Goal: Book appointment/travel/reservation

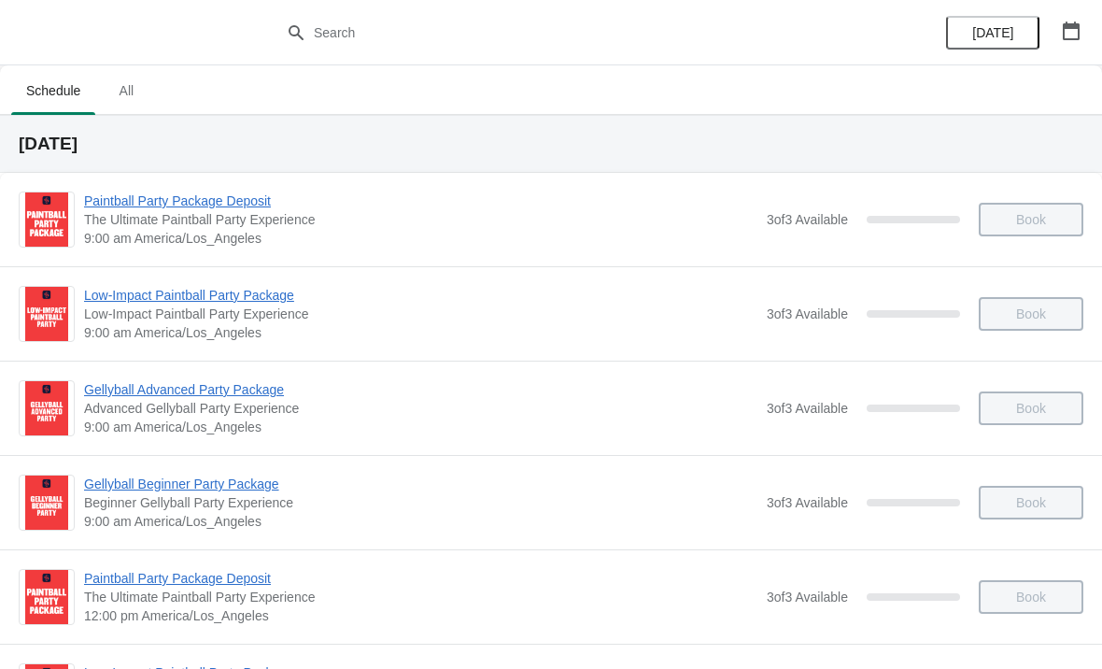
click at [997, 26] on span "[DATE]" at bounding box center [993, 32] width 41 height 15
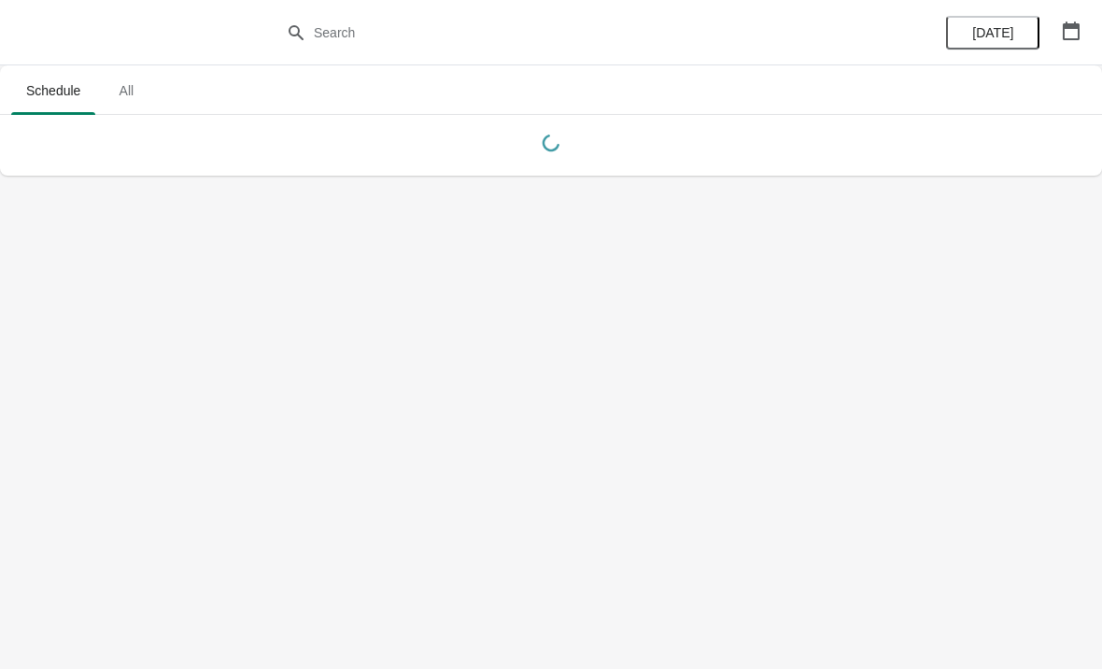
click at [1071, 40] on button "button" at bounding box center [1072, 31] width 34 height 34
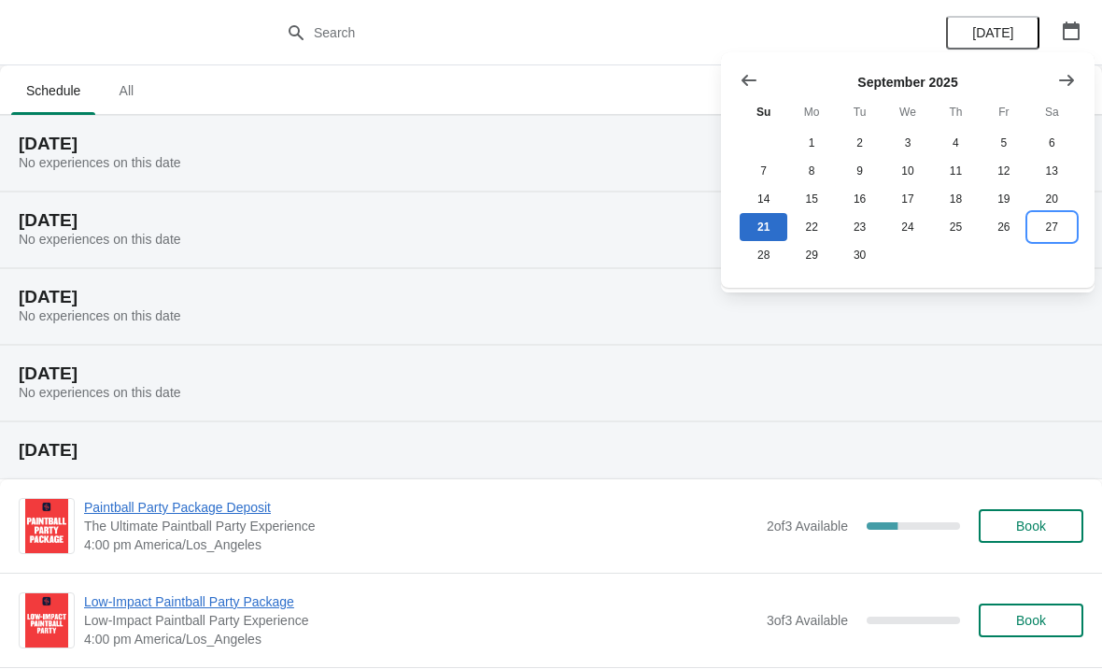
click at [1056, 223] on button "27" at bounding box center [1053, 227] width 48 height 28
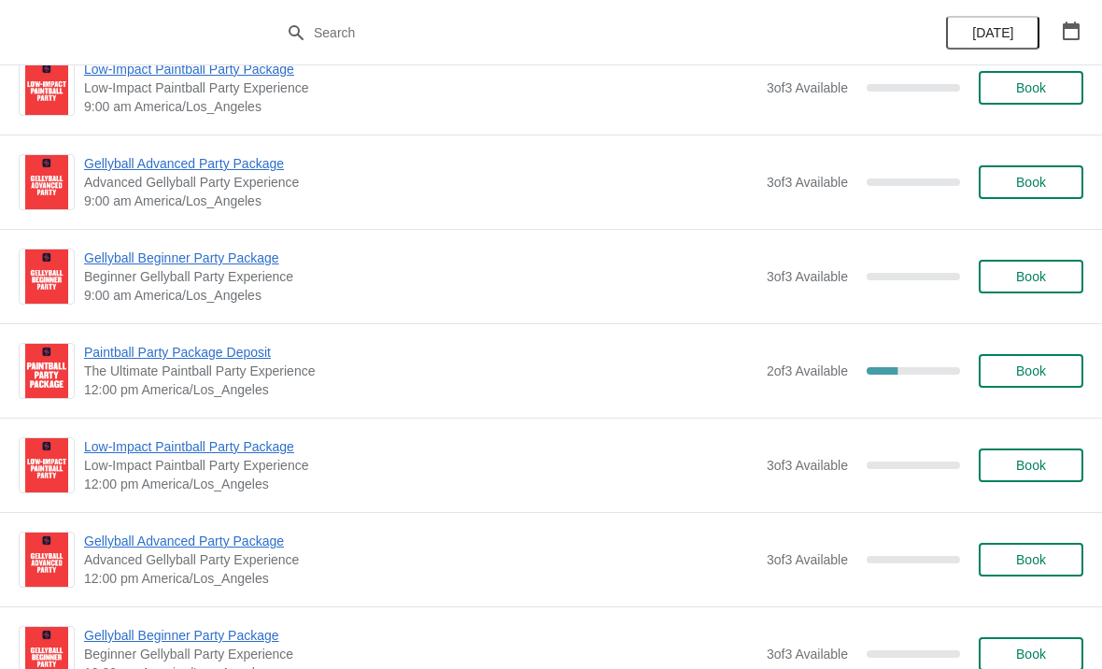
scroll to position [228, 0]
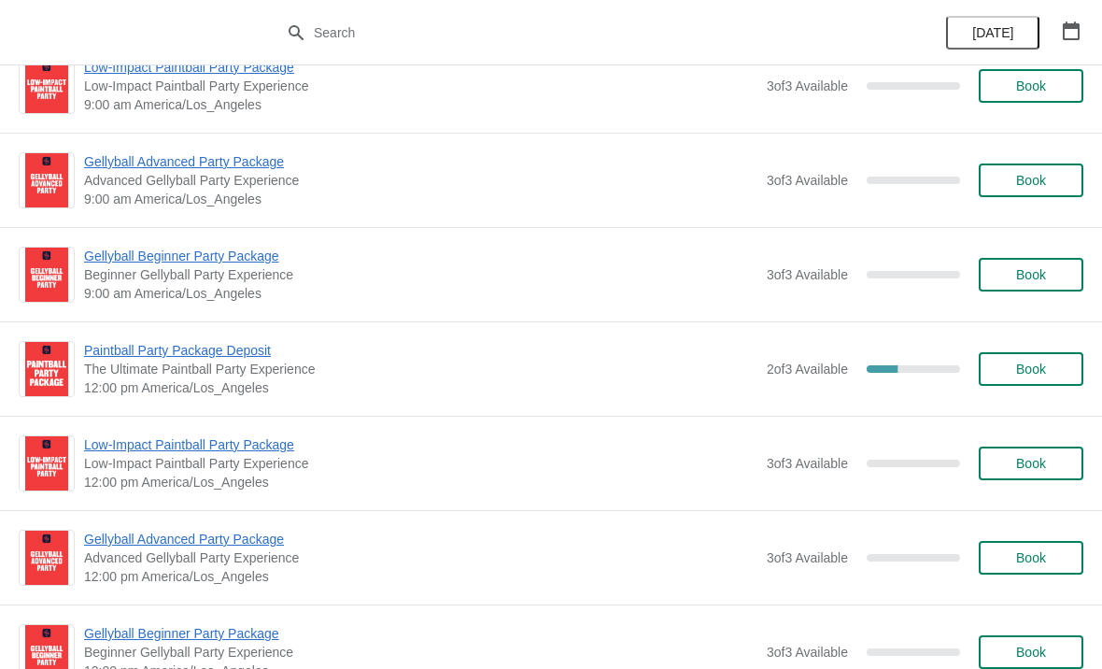
click at [222, 381] on span "12:00 pm America/Los_Angeles" at bounding box center [421, 387] width 674 height 19
click at [239, 355] on span "Paintball Party Package Deposit" at bounding box center [421, 350] width 674 height 19
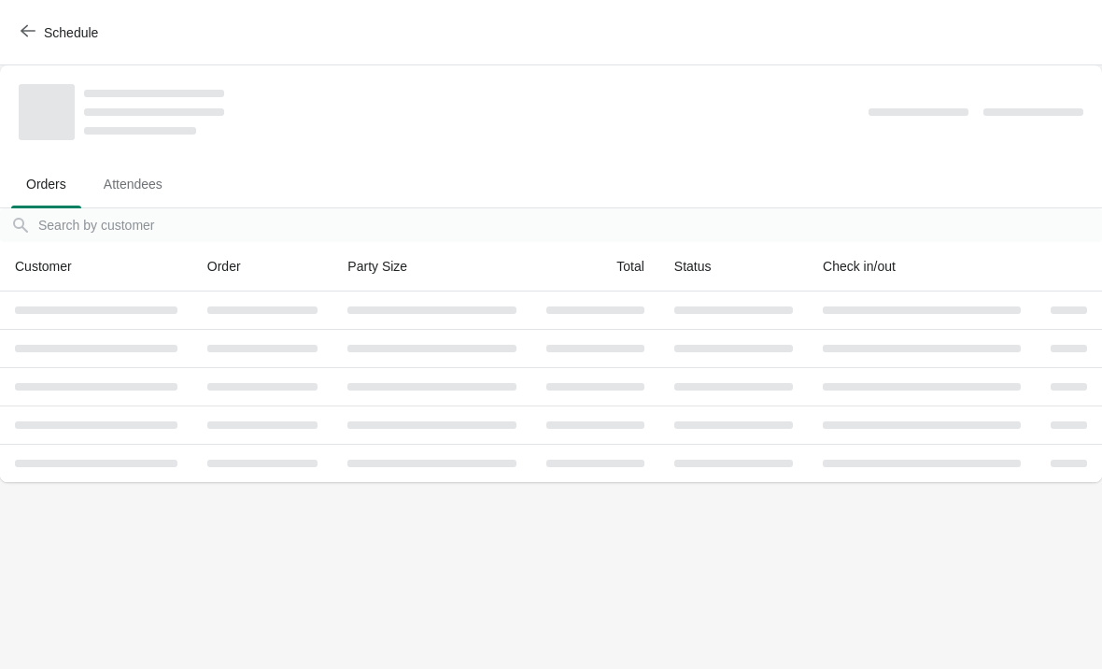
scroll to position [0, 0]
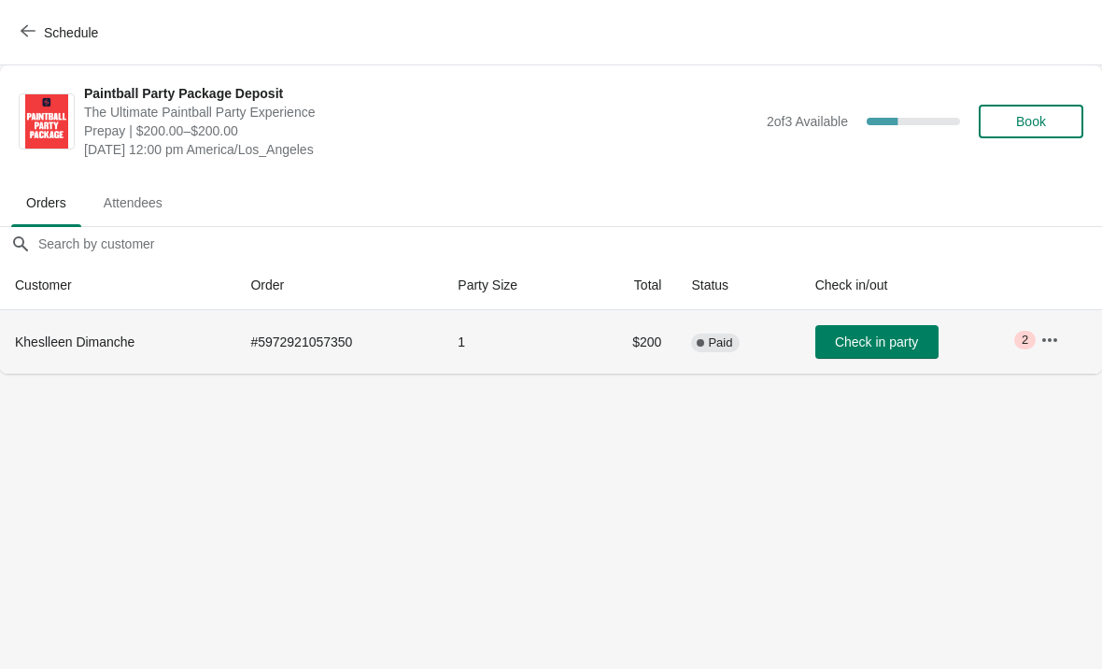
click at [114, 346] on span "Kheslleen Dimanche" at bounding box center [75, 341] width 120 height 15
click at [1066, 354] on button "button" at bounding box center [1050, 340] width 34 height 34
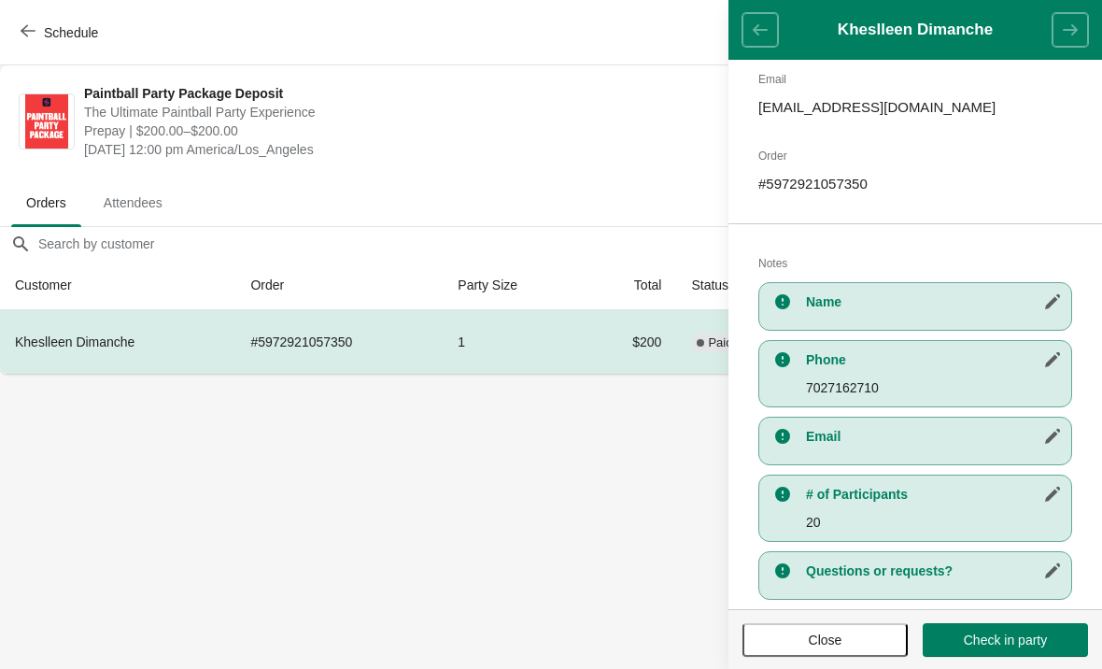
scroll to position [219, 0]
click at [406, 478] on body "Schedule Paintball Party Package Deposit The Ultimate Paintball Party Experienc…" at bounding box center [551, 334] width 1102 height 669
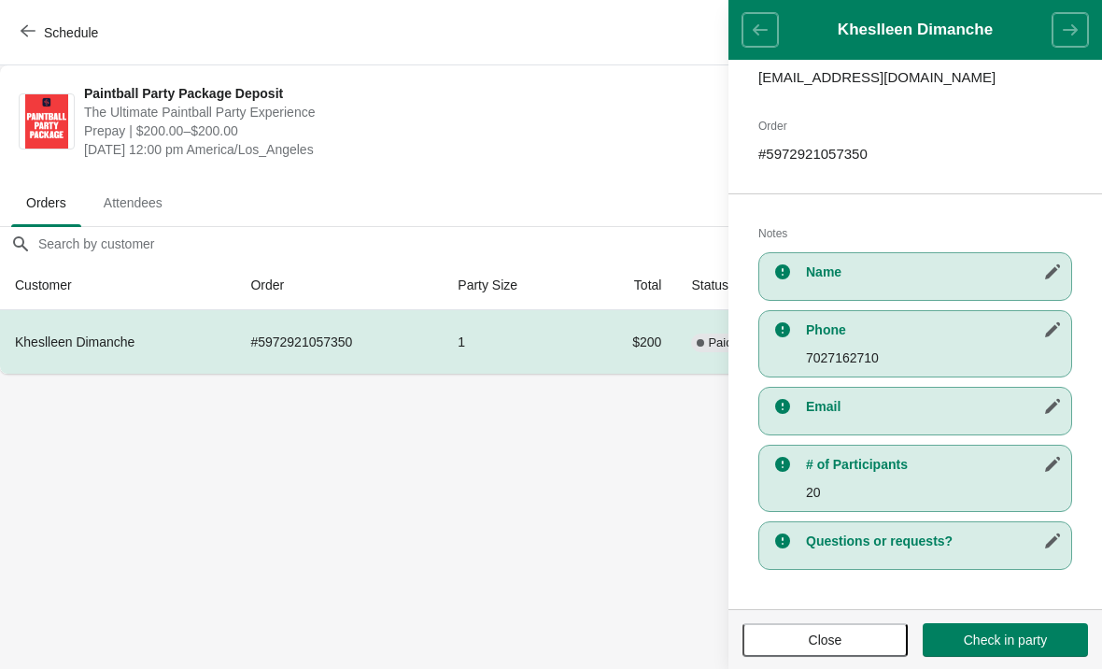
scroll to position [249, 0]
click at [44, 25] on span "Schedule" at bounding box center [71, 32] width 54 height 15
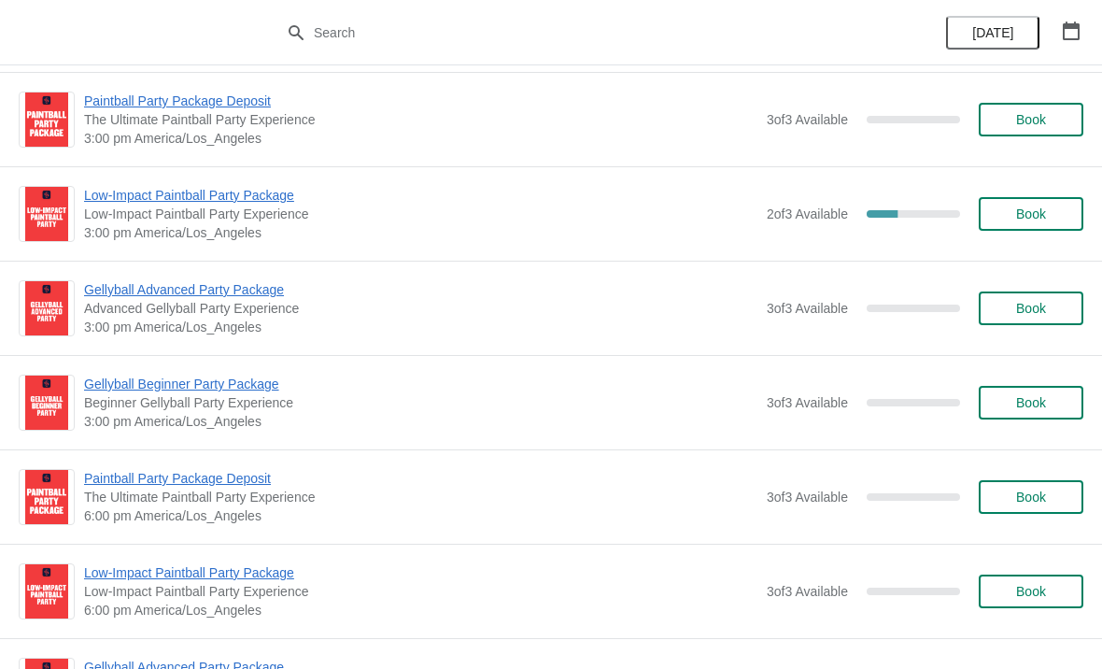
scroll to position [856, 0]
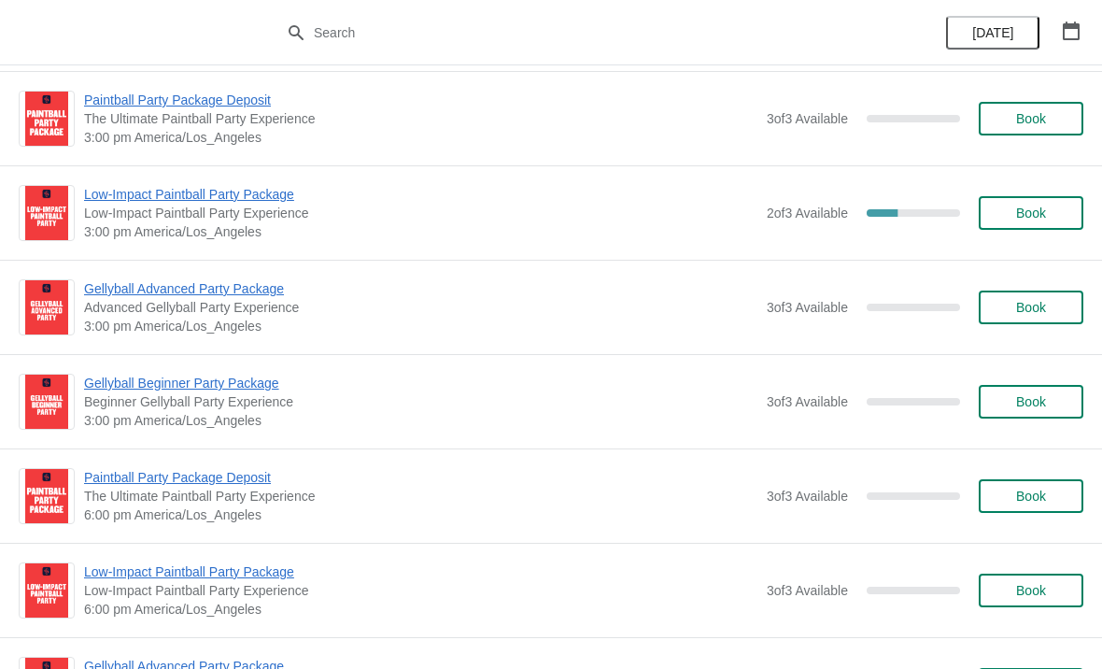
click at [243, 191] on span "Low-Impact Paintball Party Package" at bounding box center [421, 194] width 674 height 19
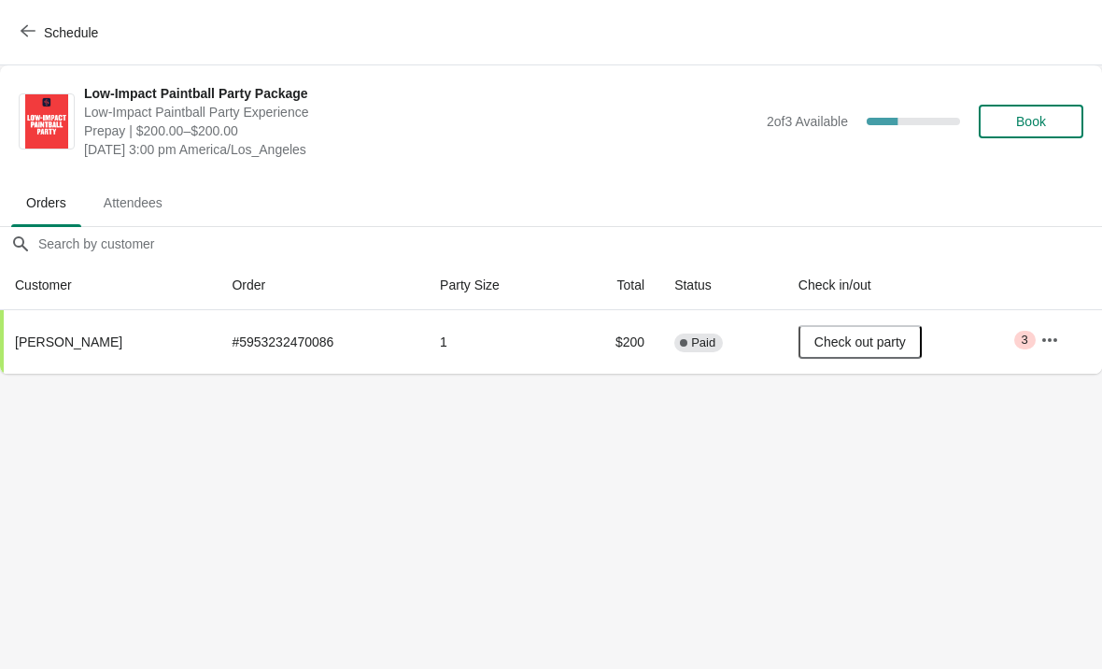
click at [48, 11] on div "Schedule" at bounding box center [551, 32] width 1102 height 65
click at [45, 44] on button "Schedule" at bounding box center [61, 33] width 104 height 34
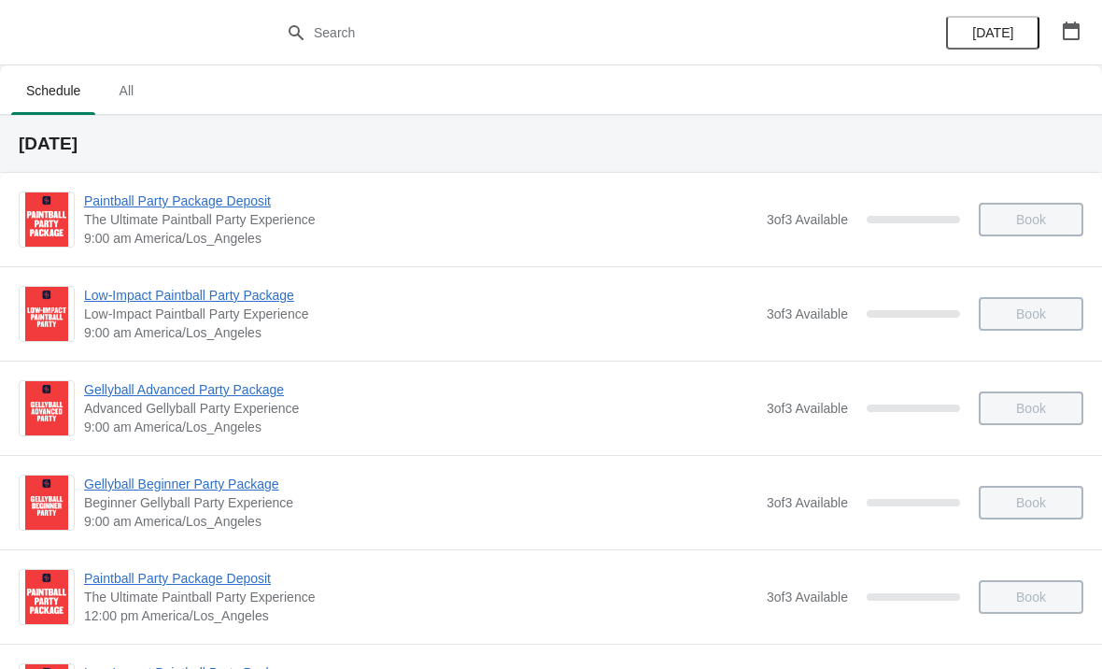
click at [1073, 37] on icon "button" at bounding box center [1071, 30] width 19 height 19
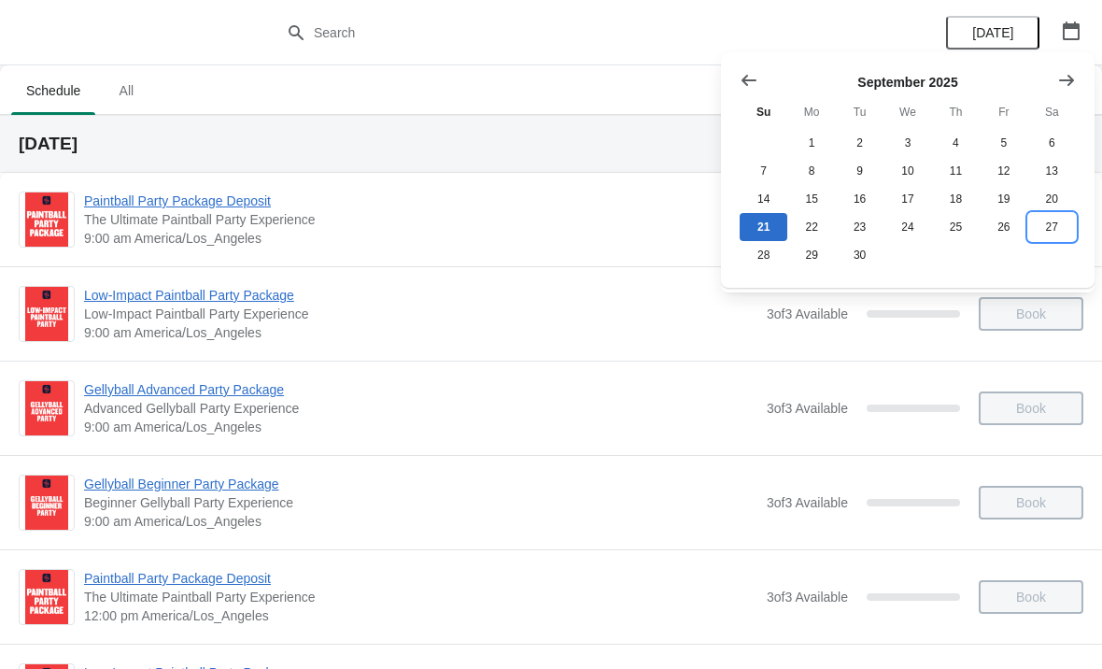
click at [1049, 241] on button "27" at bounding box center [1053, 227] width 48 height 28
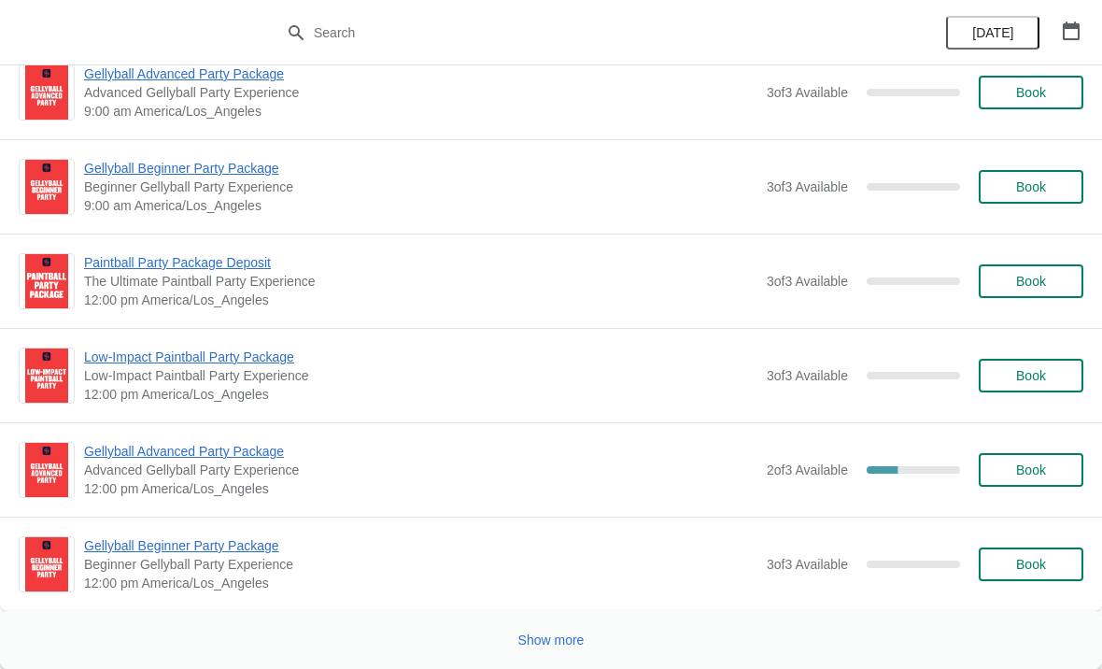
scroll to position [4568, 0]
click at [227, 470] on span "Advanced Gellyball Party Experience" at bounding box center [421, 470] width 674 height 19
click at [235, 460] on span "Gellyball Advanced Party Package" at bounding box center [421, 451] width 674 height 19
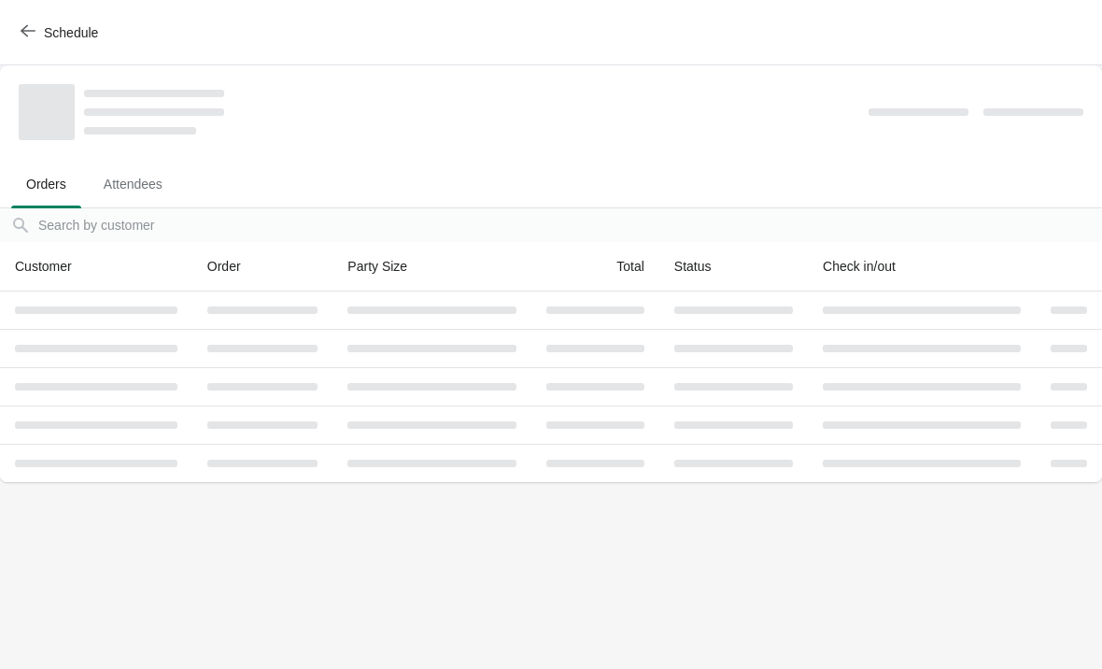
scroll to position [0, 0]
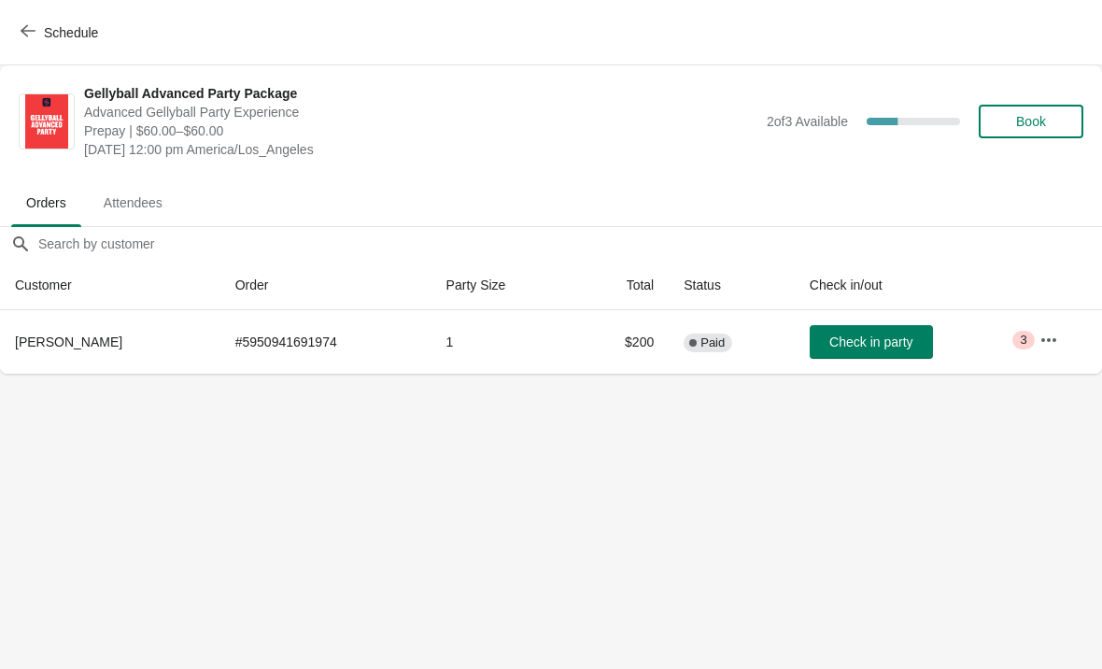
click at [1059, 344] on button "button" at bounding box center [1049, 340] width 34 height 34
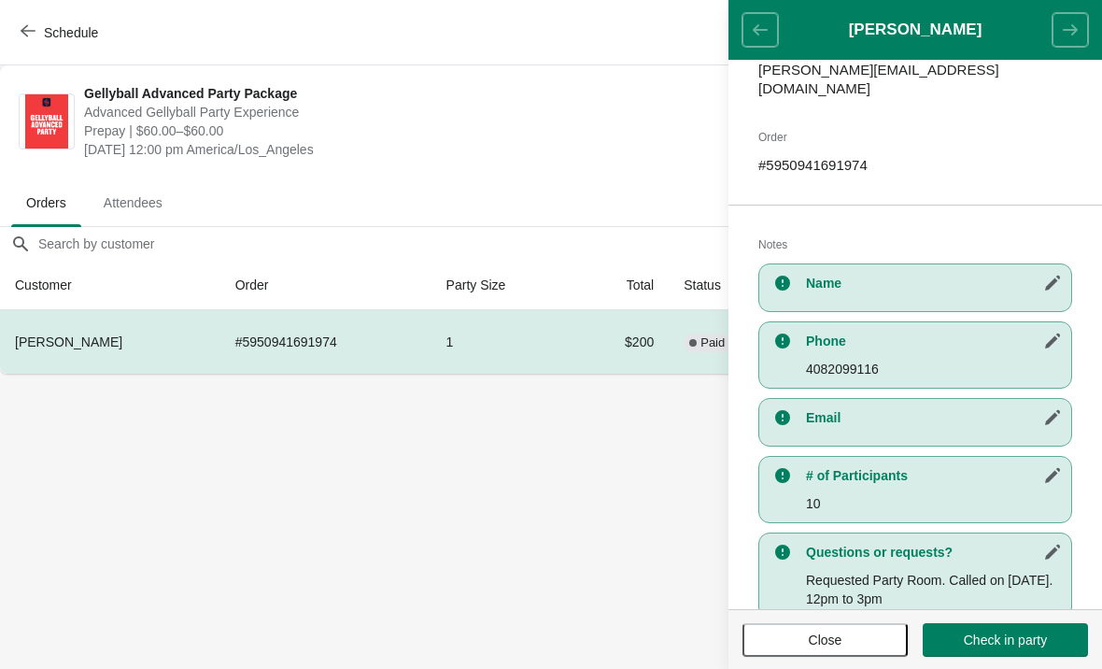
scroll to position [257, 0]
click at [1051, 414] on button "button" at bounding box center [1053, 417] width 34 height 34
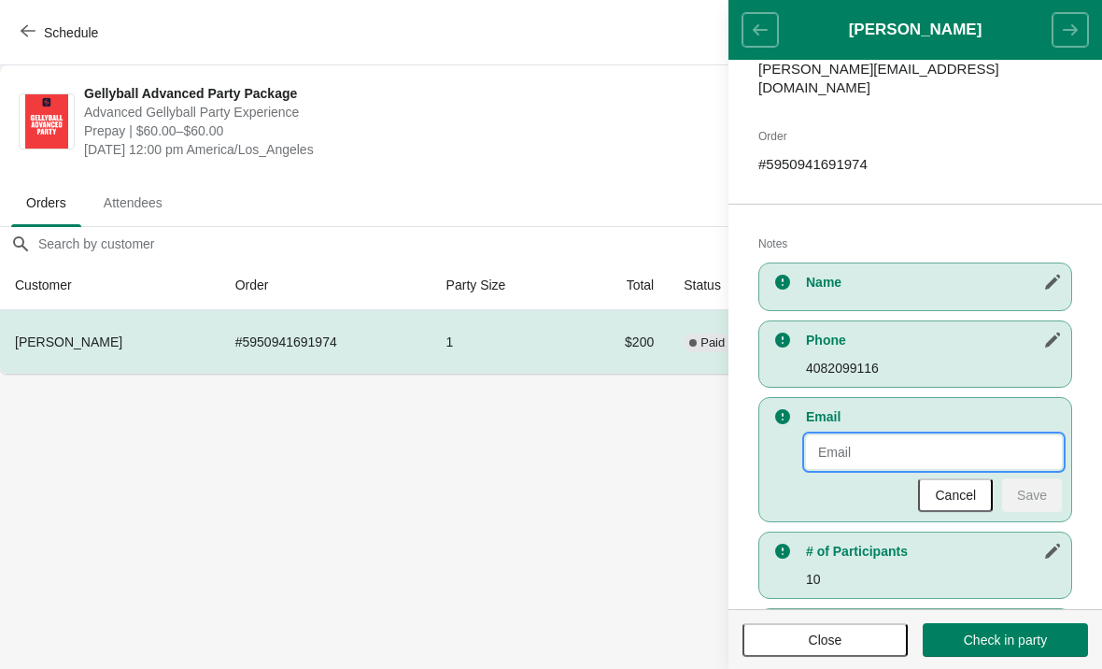
click at [971, 439] on input "New Value" at bounding box center [934, 452] width 256 height 34
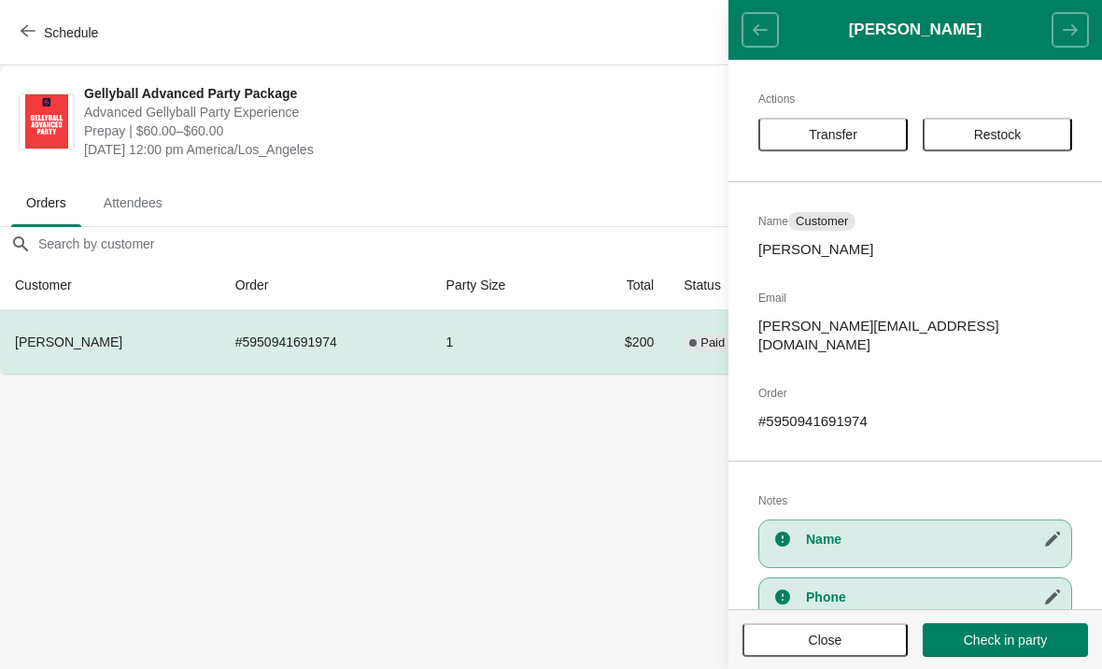
scroll to position [356, 0]
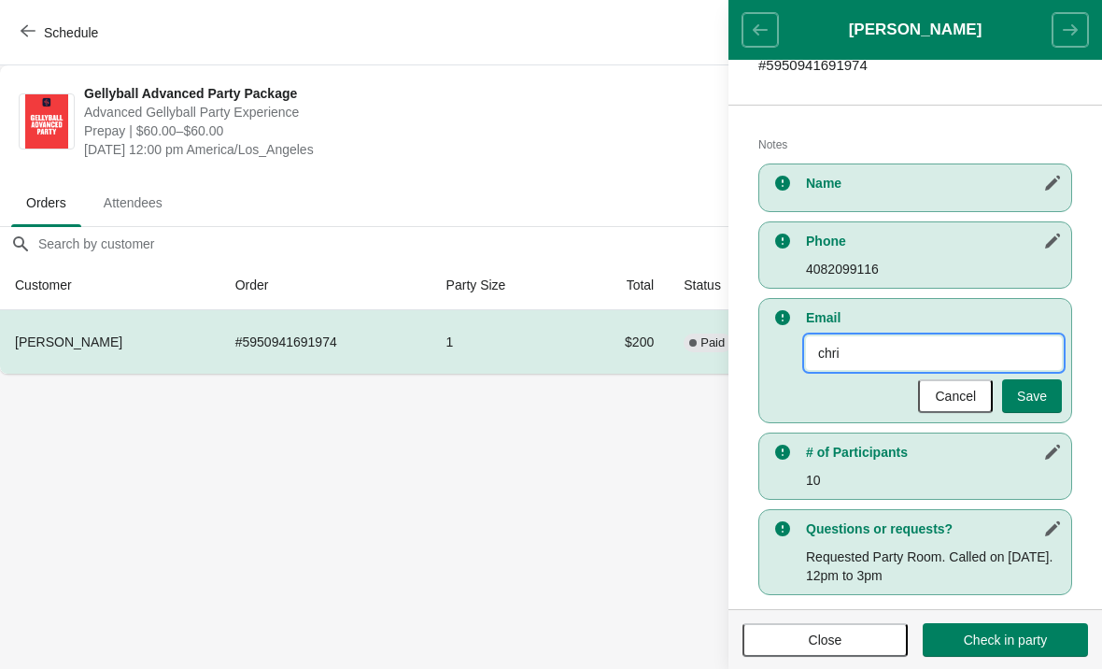
type input "[PERSON_NAME]"
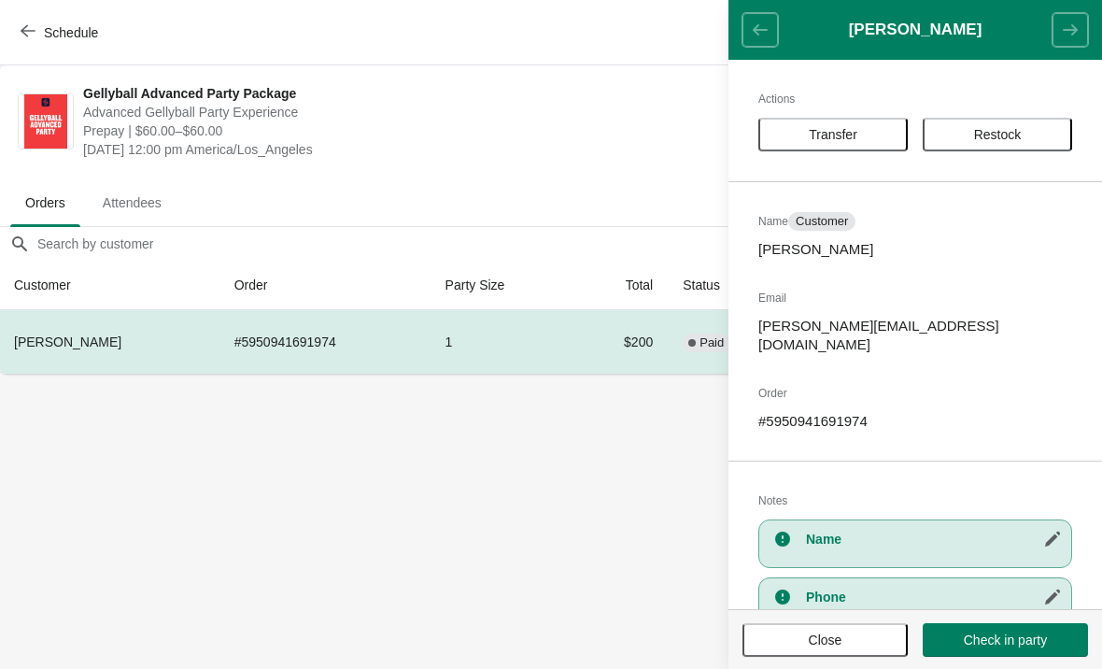
scroll to position [0, 0]
click at [25, 33] on icon "button" at bounding box center [28, 30] width 15 height 15
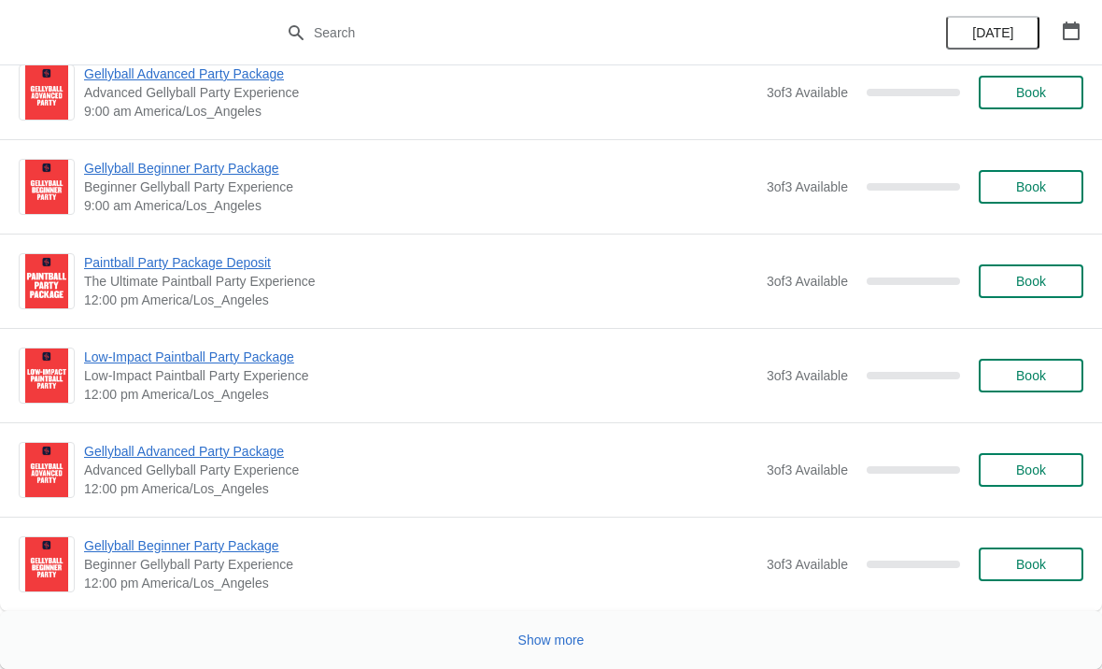
scroll to position [4568, 0]
click at [557, 645] on span "Show more" at bounding box center [552, 640] width 66 height 15
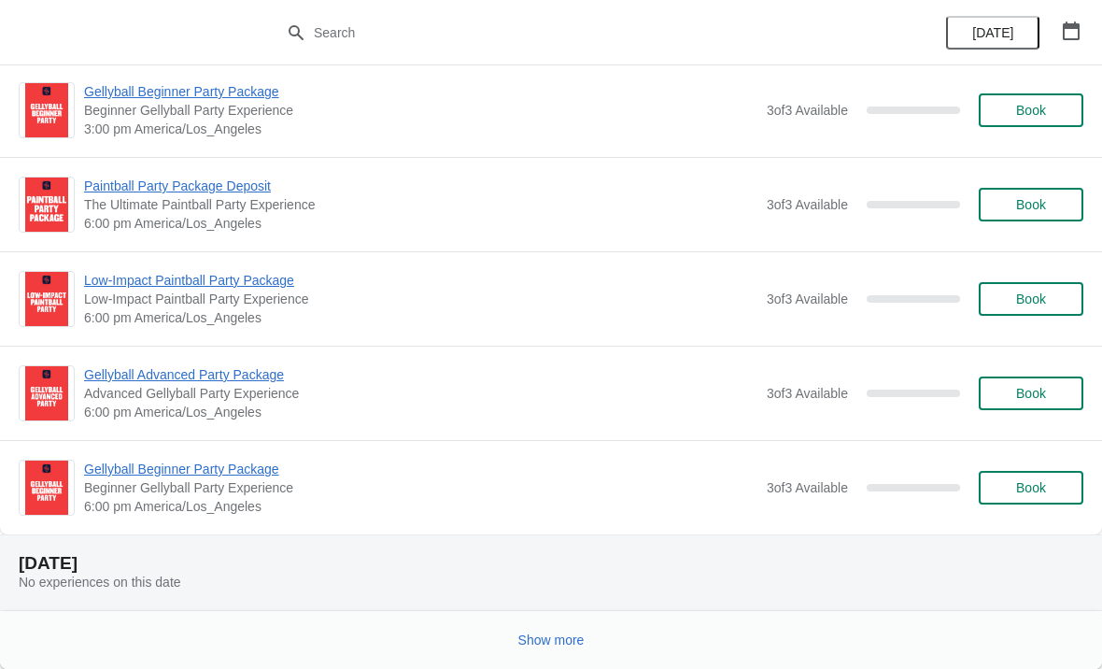
scroll to position [8896, 0]
click at [537, 643] on span "Show more" at bounding box center [552, 640] width 66 height 15
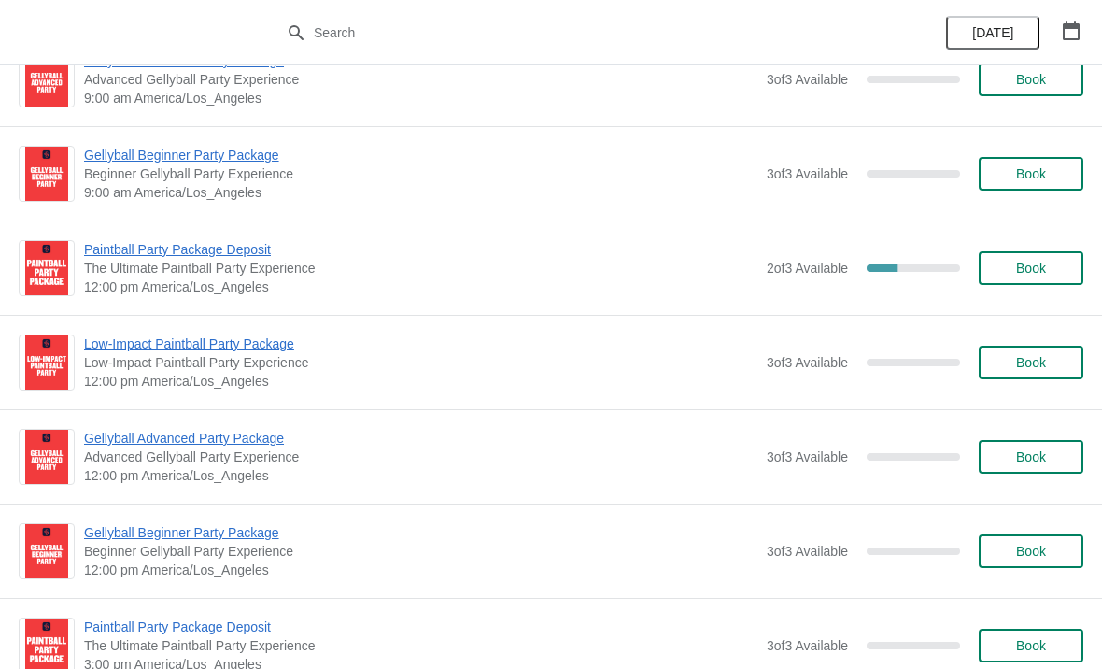
scroll to position [10765, 0]
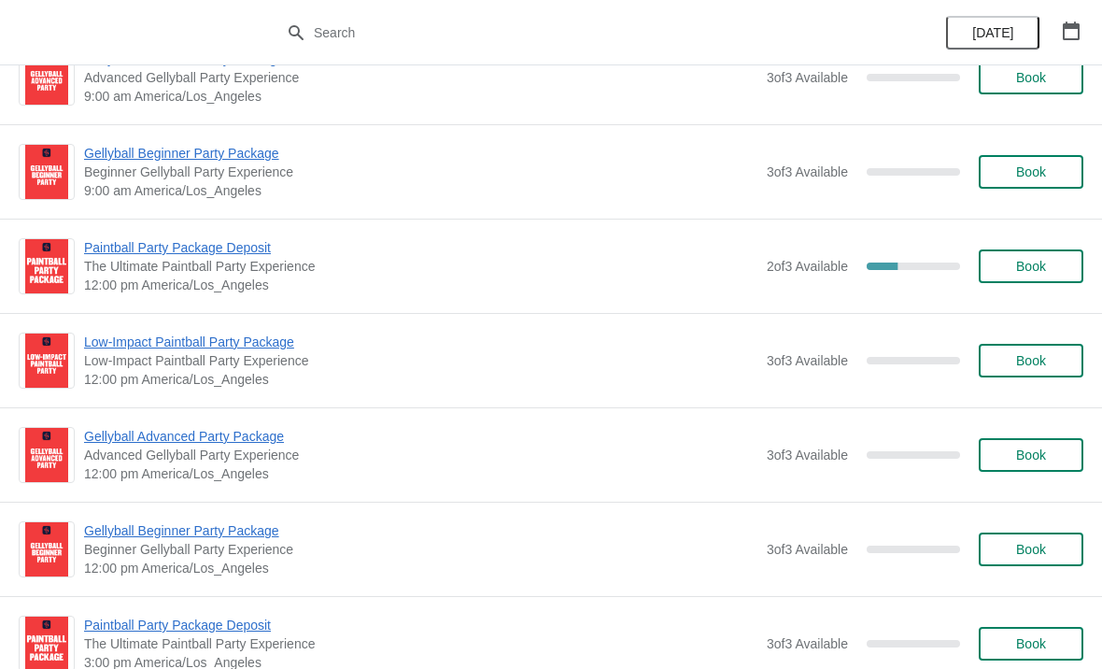
click at [228, 251] on span "Paintball Party Package Deposit" at bounding box center [421, 247] width 674 height 19
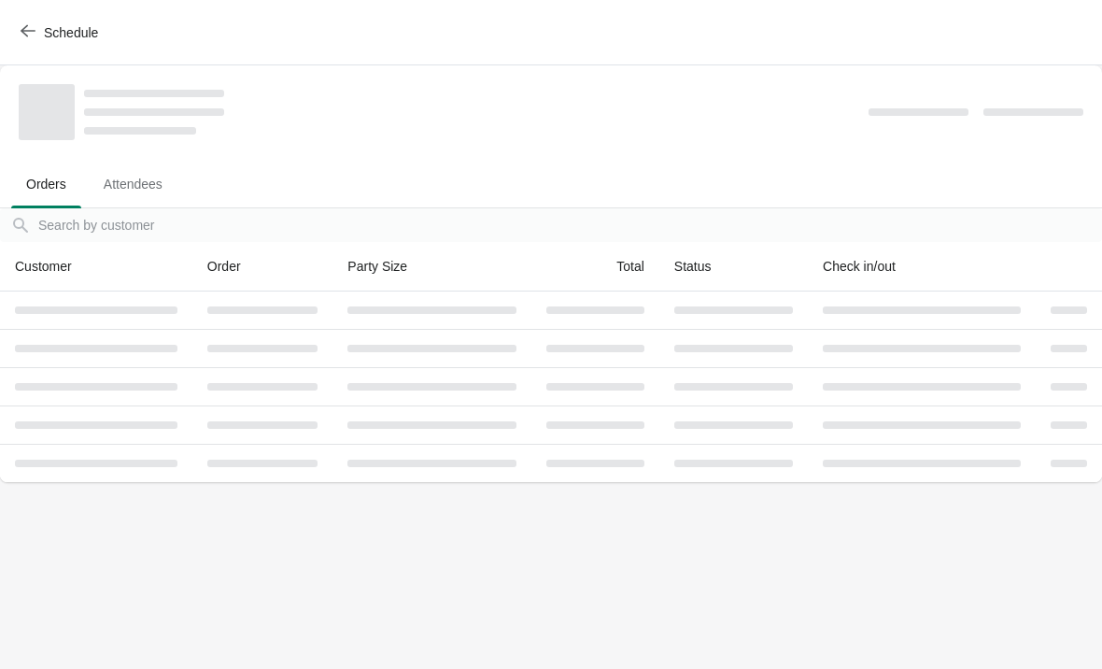
scroll to position [0, 0]
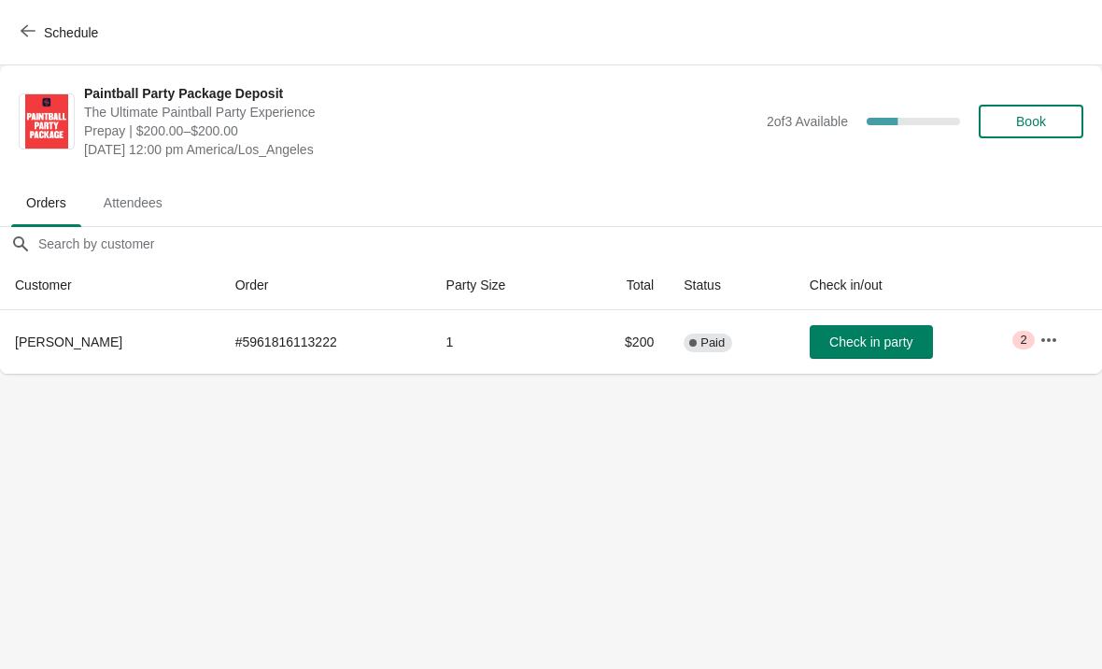
click at [1034, 347] on button "button" at bounding box center [1049, 340] width 34 height 34
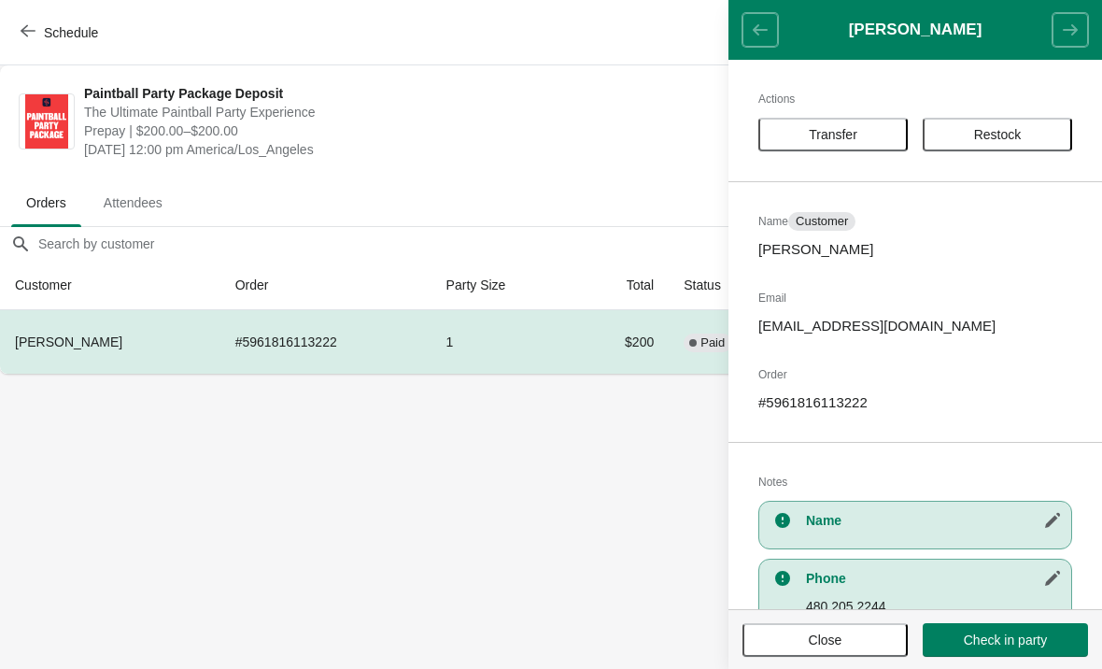
click at [48, 37] on span "Schedule" at bounding box center [71, 32] width 54 height 15
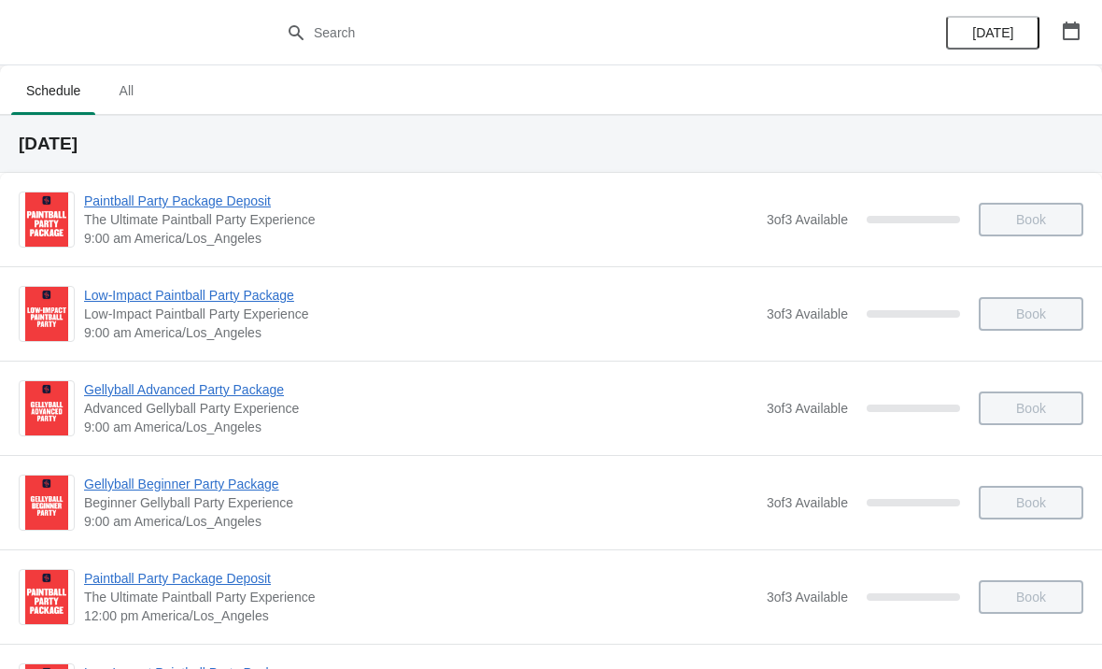
click at [1066, 37] on icon "button" at bounding box center [1071, 30] width 19 height 19
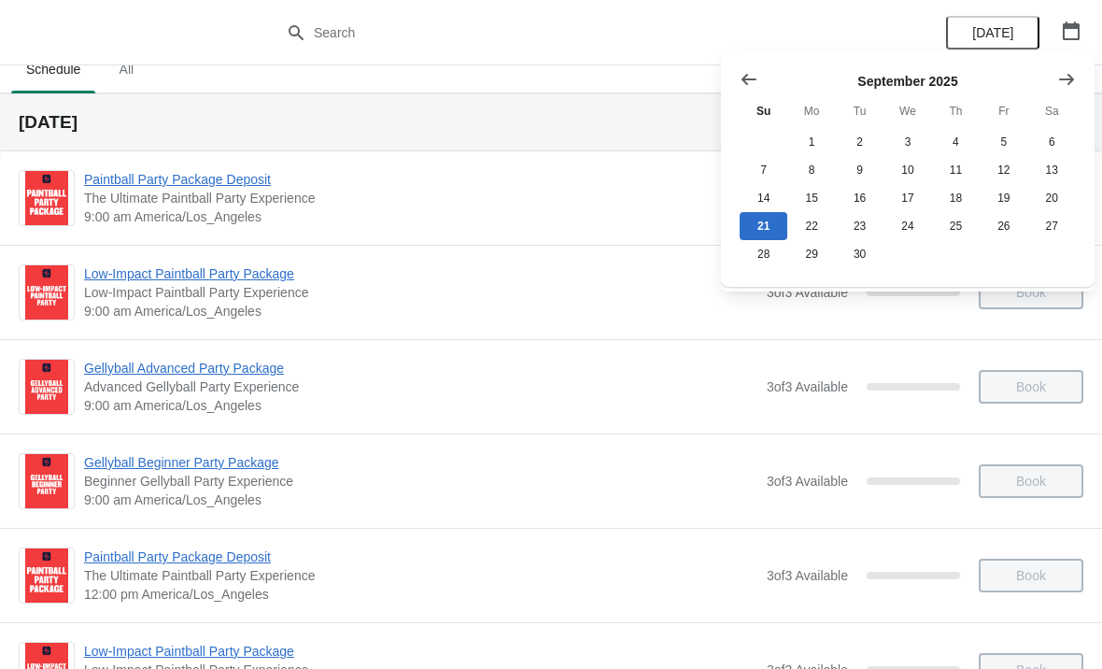
scroll to position [24, 0]
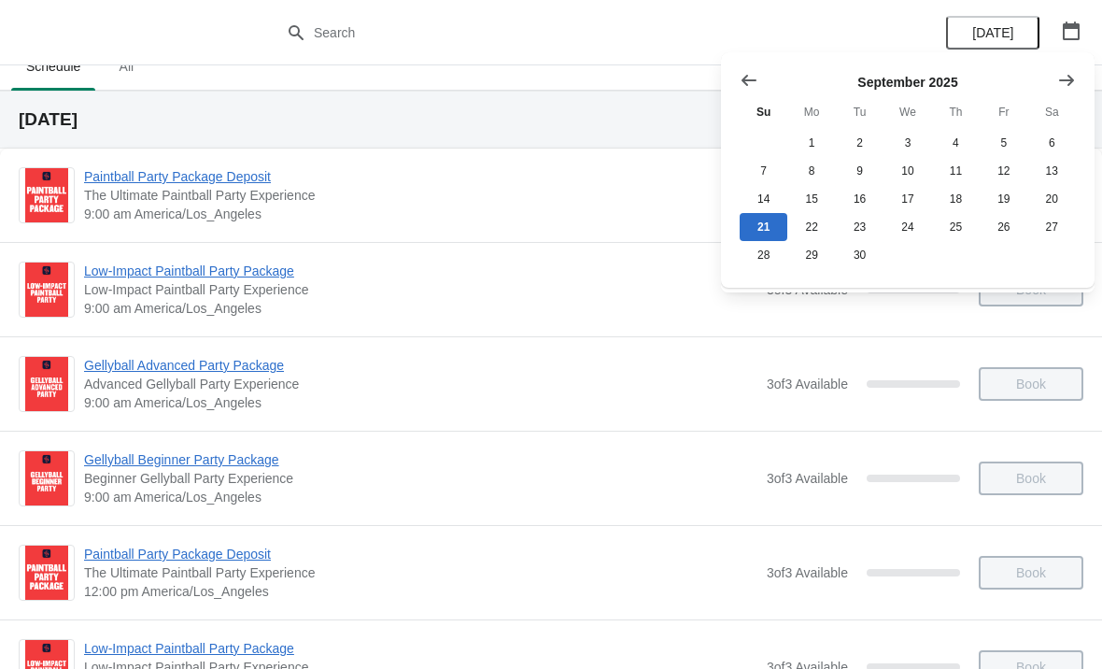
click at [1065, 91] on button "Show next month, October 2025" at bounding box center [1067, 81] width 34 height 34
click at [1063, 176] on button "11" at bounding box center [1053, 171] width 48 height 28
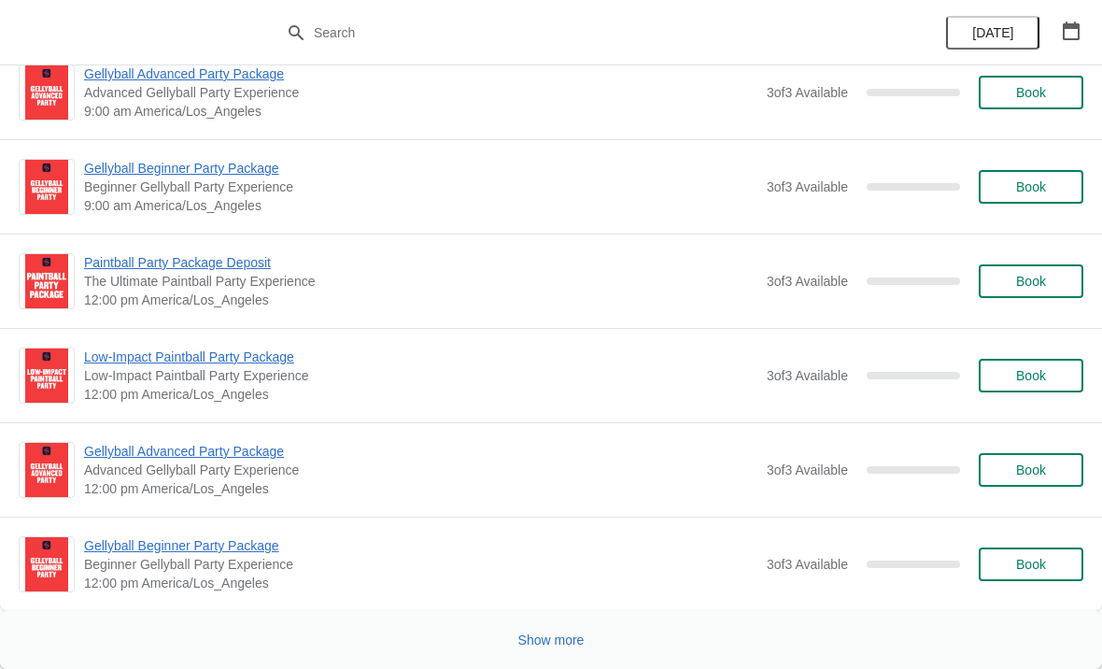
scroll to position [4568, 0]
click at [550, 648] on button "Show more" at bounding box center [551, 640] width 81 height 34
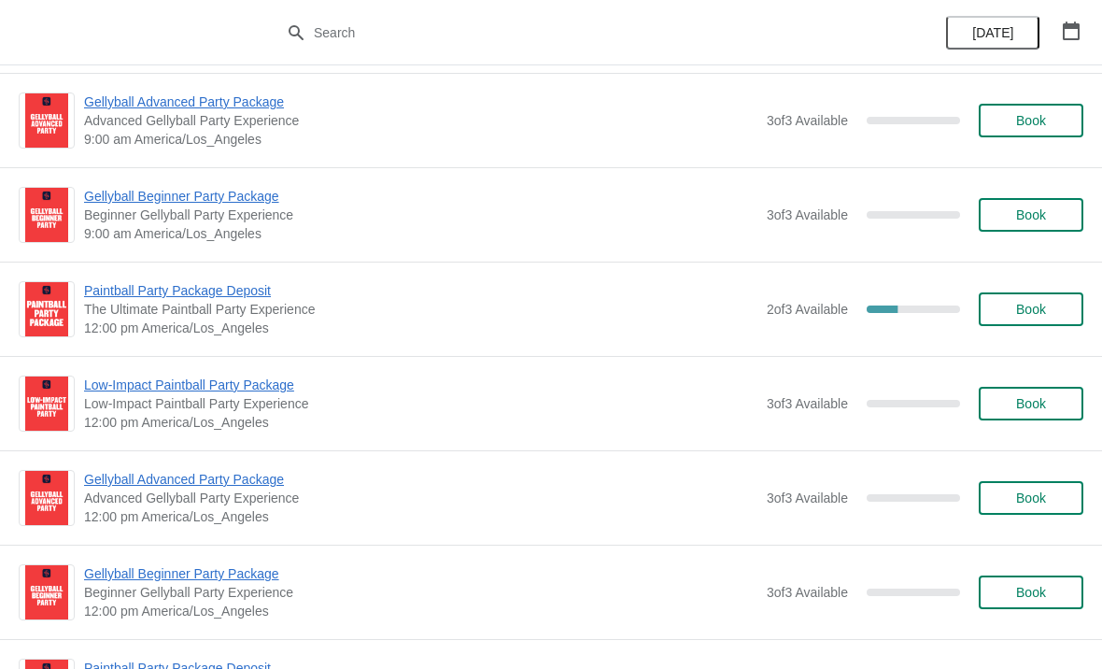
scroll to position [8040, 0]
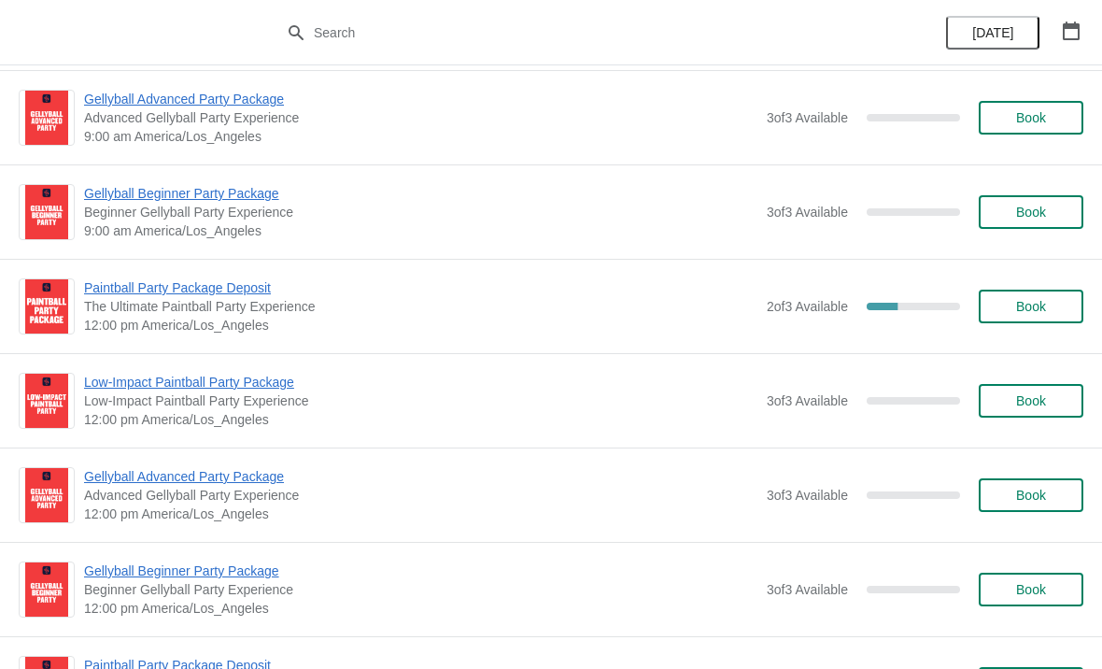
click at [200, 292] on span "Paintball Party Package Deposit" at bounding box center [421, 287] width 674 height 19
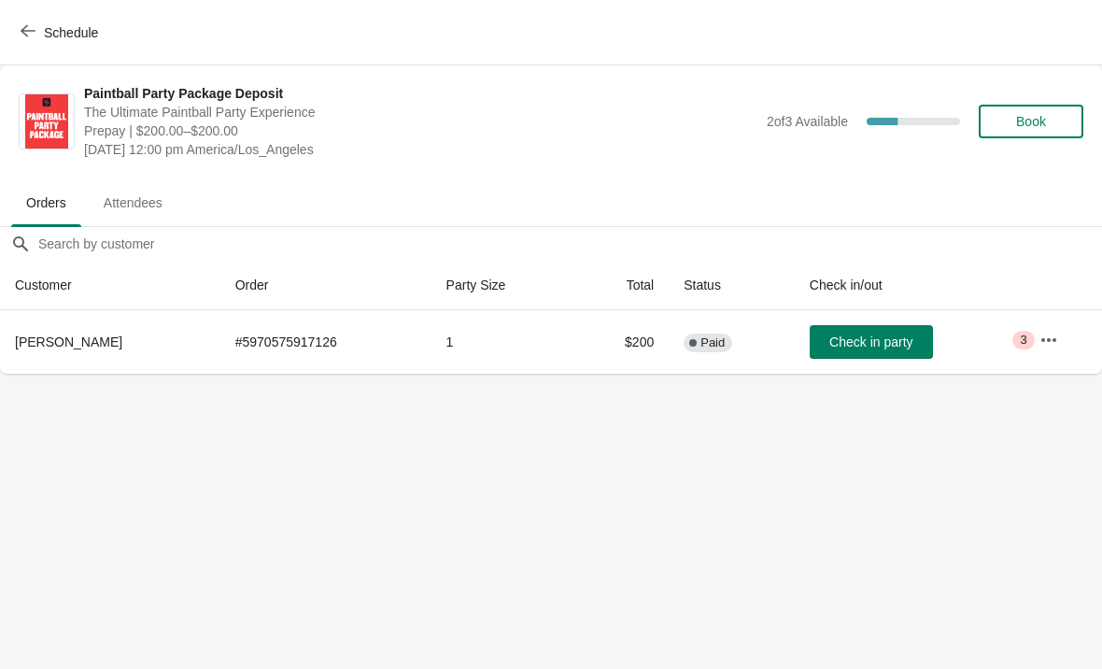
click at [1048, 342] on icon "button" at bounding box center [1049, 340] width 19 height 19
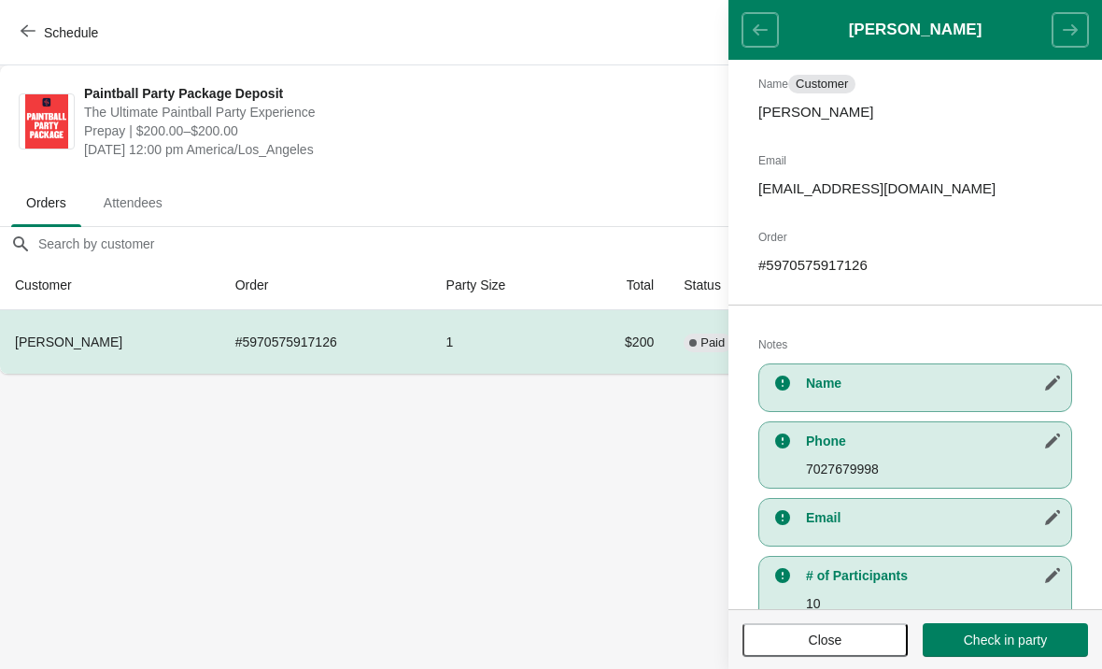
scroll to position [254, 0]
